Goal: Transaction & Acquisition: Purchase product/service

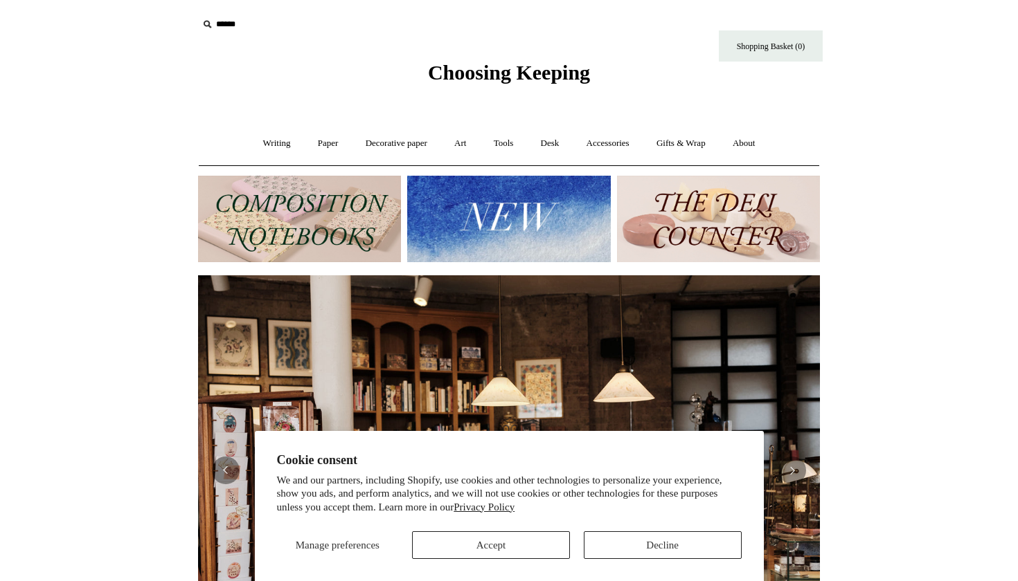
click at [490, 545] on button "Accept" at bounding box center [491, 546] width 158 height 28
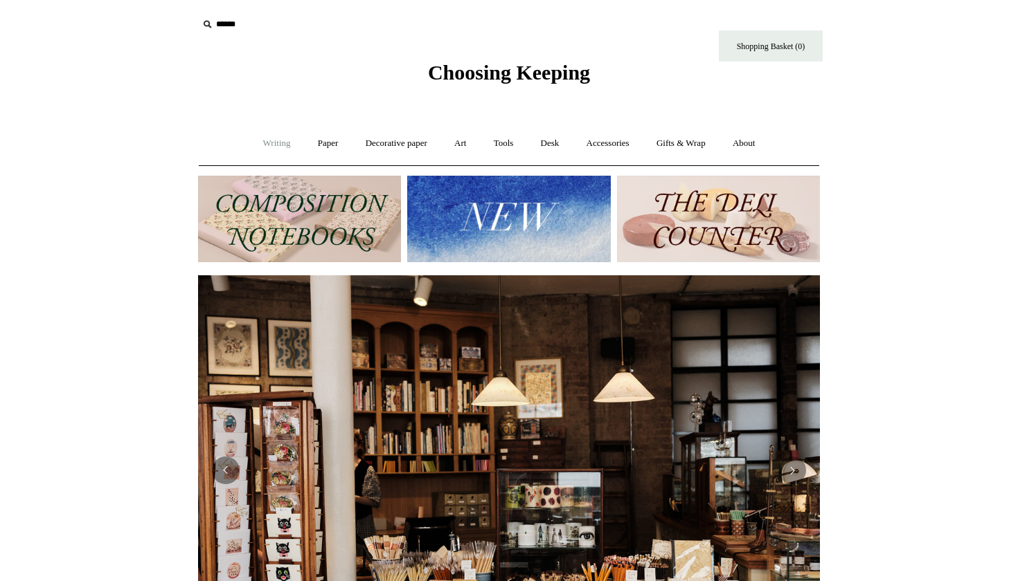
click at [267, 154] on link "Writing +" at bounding box center [277, 143] width 53 height 37
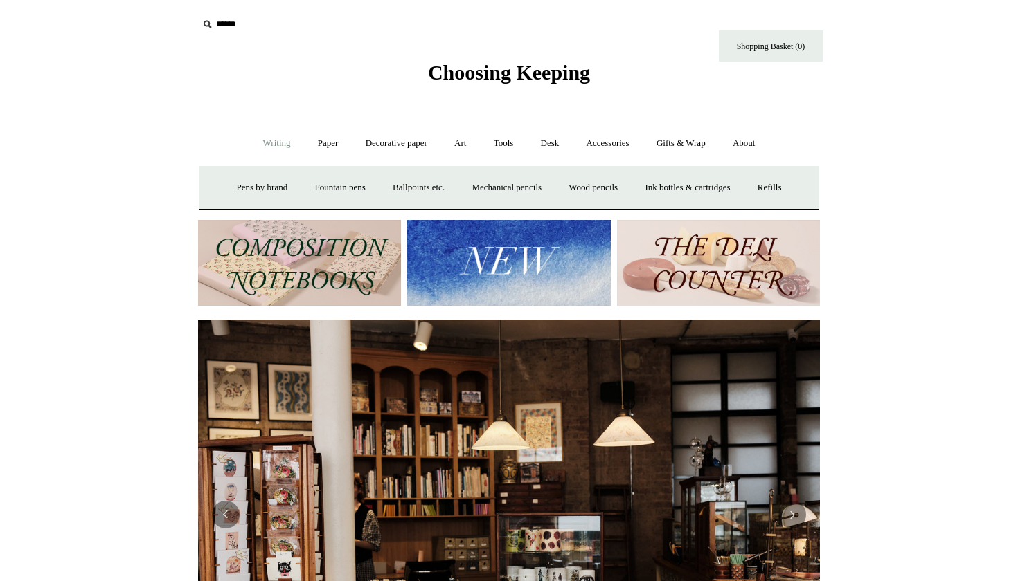
click at [262, 244] on img at bounding box center [299, 263] width 203 height 87
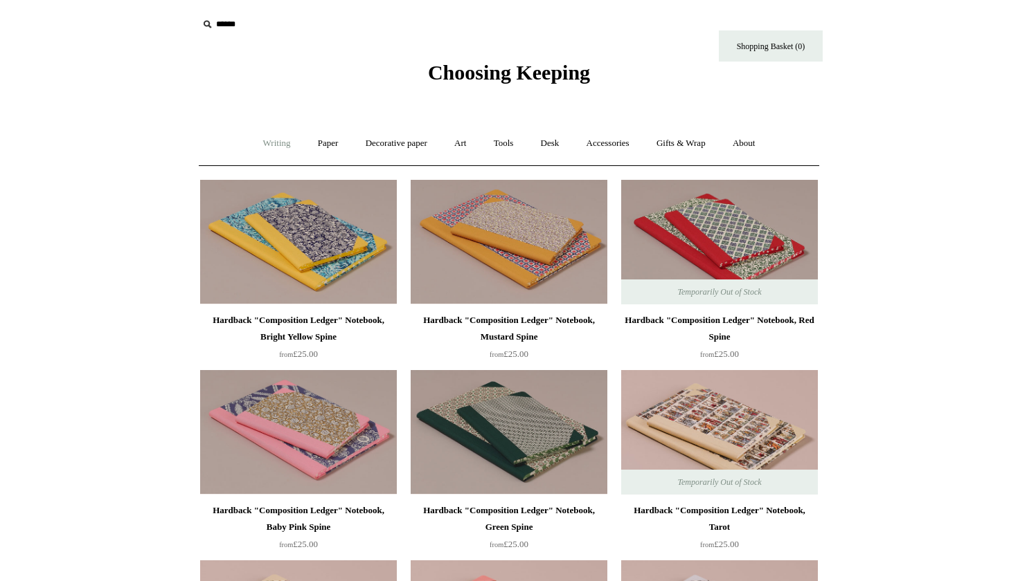
click at [251, 146] on link "Writing +" at bounding box center [277, 143] width 53 height 37
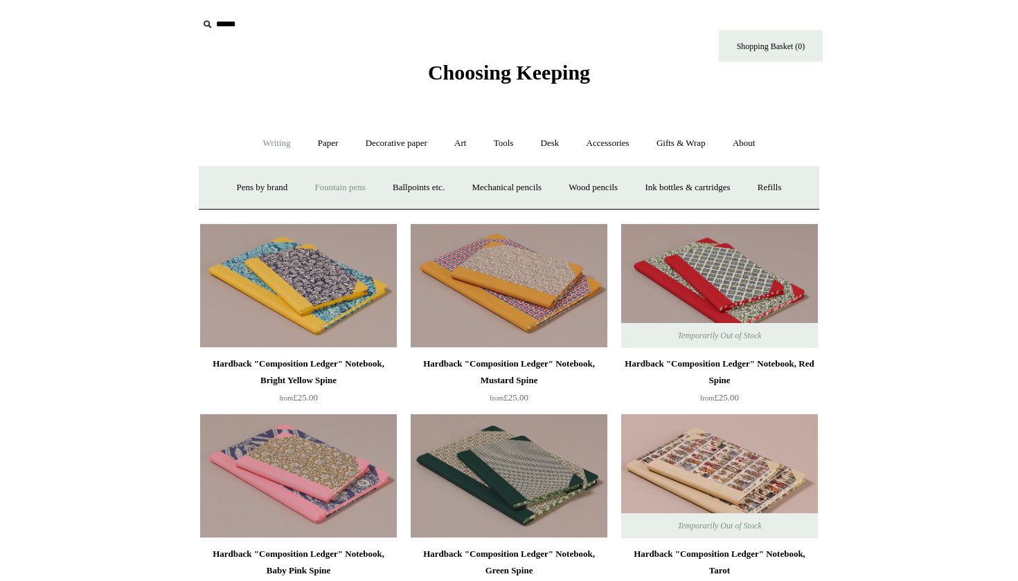
click at [320, 192] on link "Fountain pens +" at bounding box center [339, 188] width 75 height 37
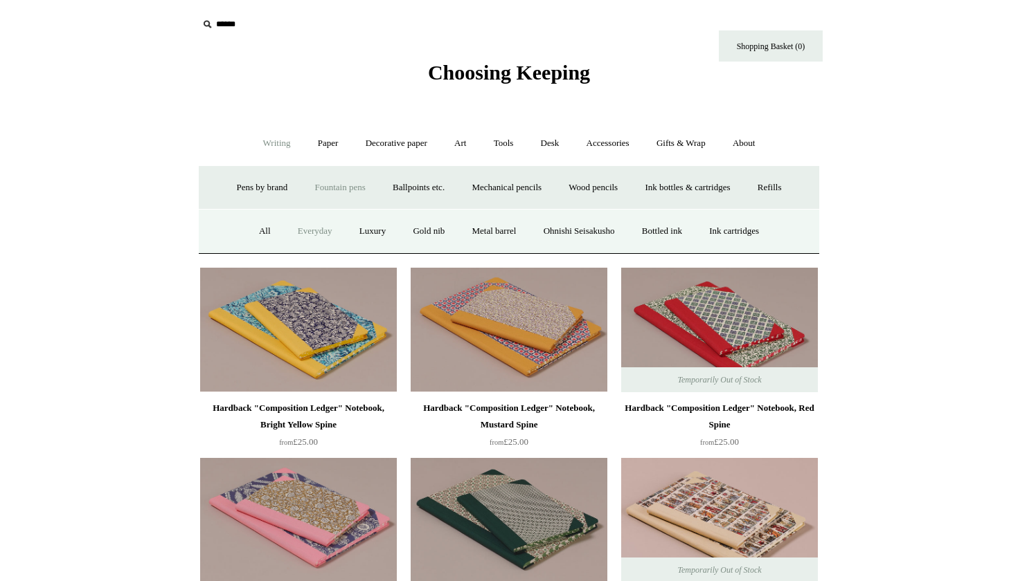
click at [323, 233] on link "Everyday" at bounding box center [315, 231] width 60 height 37
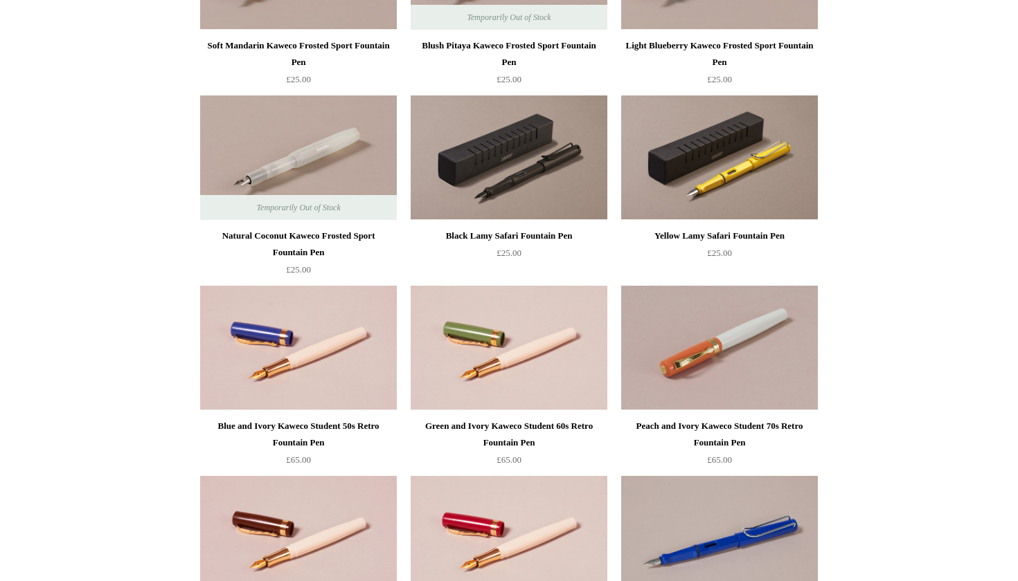
scroll to position [846, 0]
click at [705, 178] on img at bounding box center [719, 158] width 197 height 125
